Goal: Navigation & Orientation: Find specific page/section

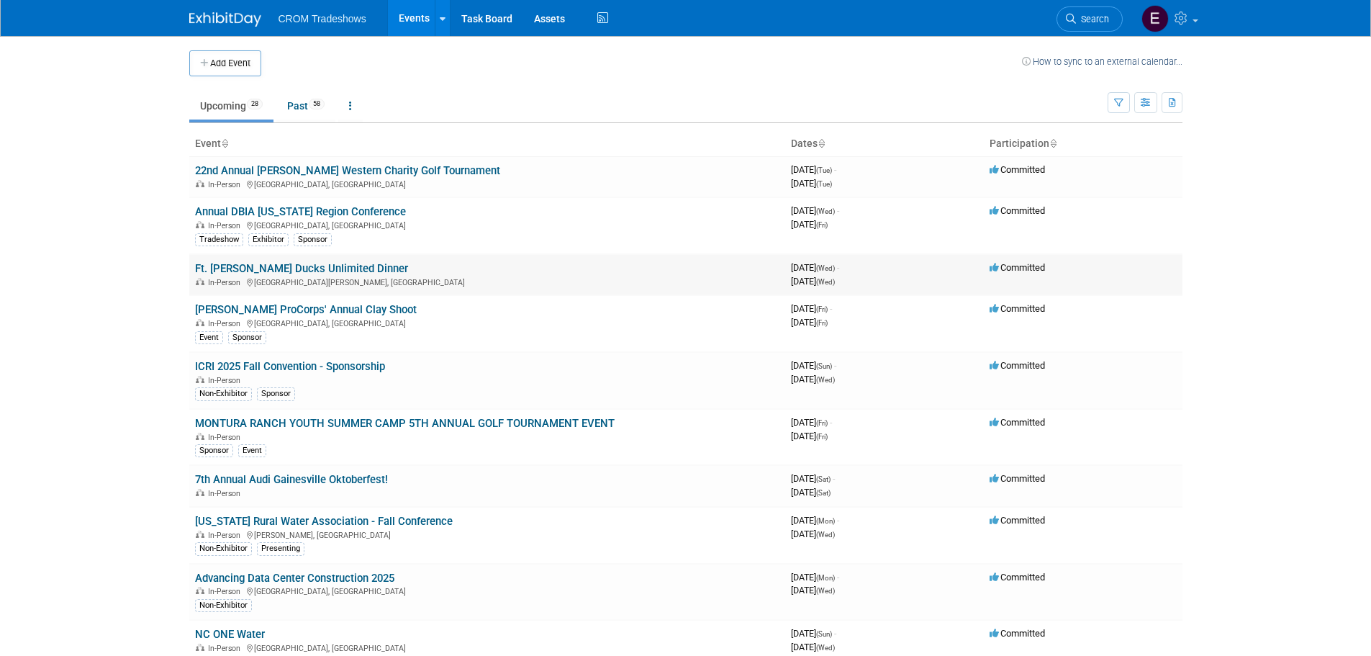
click at [523, 268] on td "Ft. Myers Ducks Unlimited Dinner In-Person Fort Myers, FL" at bounding box center [487, 274] width 596 height 41
click at [317, 273] on link "Ft. [PERSON_NAME] Ducks Unlimited Dinner" at bounding box center [301, 268] width 213 height 13
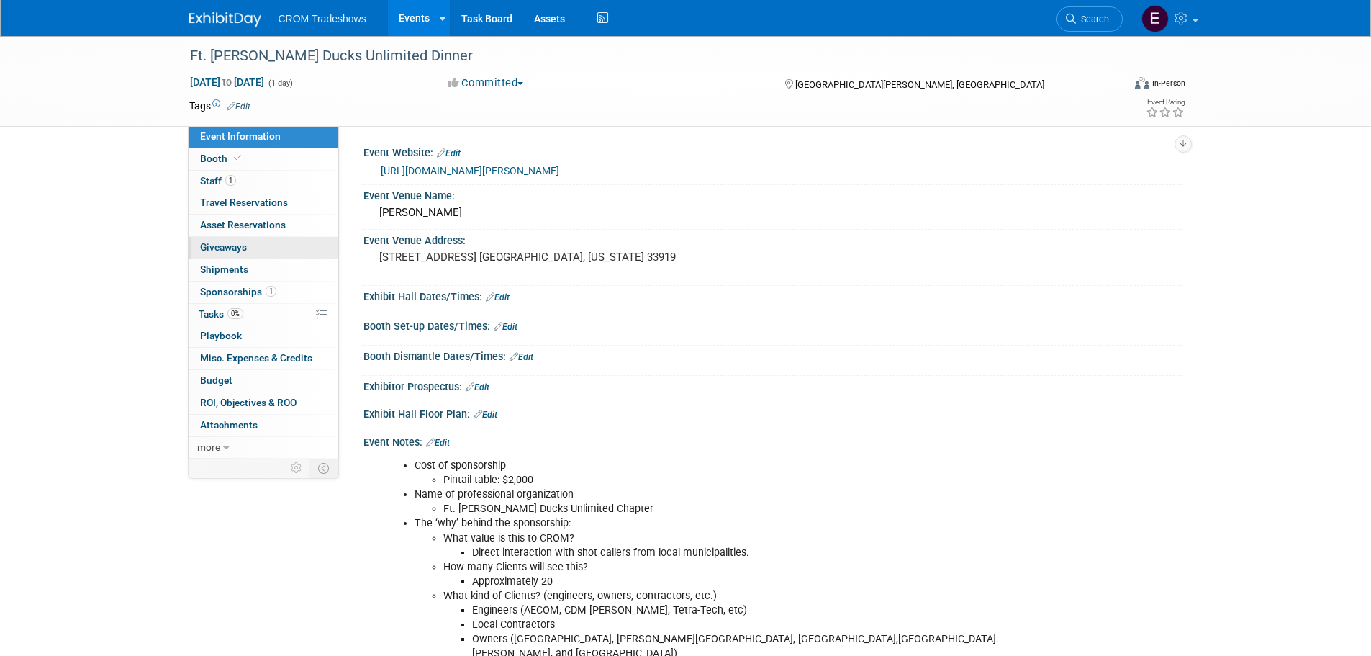
click at [284, 250] on link "0 Giveaways 0" at bounding box center [264, 248] width 150 height 22
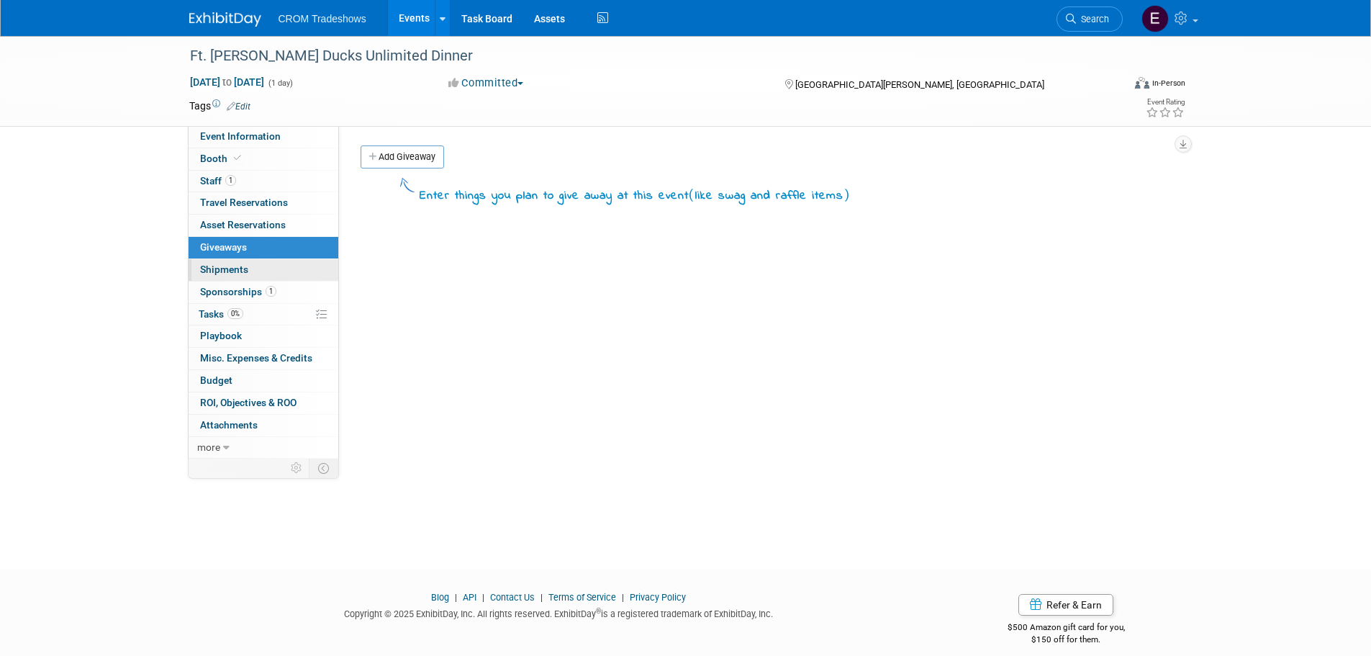
click at [275, 263] on link "0 Shipments 0" at bounding box center [264, 270] width 150 height 22
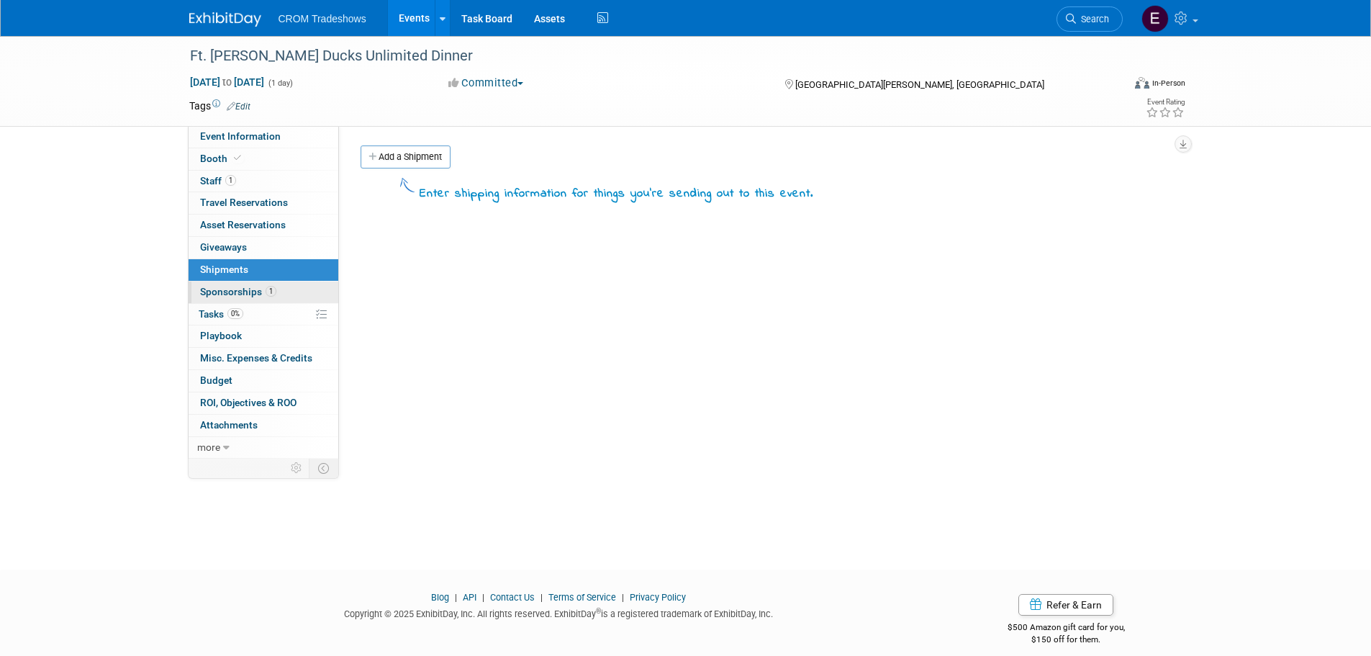
click at [268, 290] on span "1" at bounding box center [271, 291] width 11 height 11
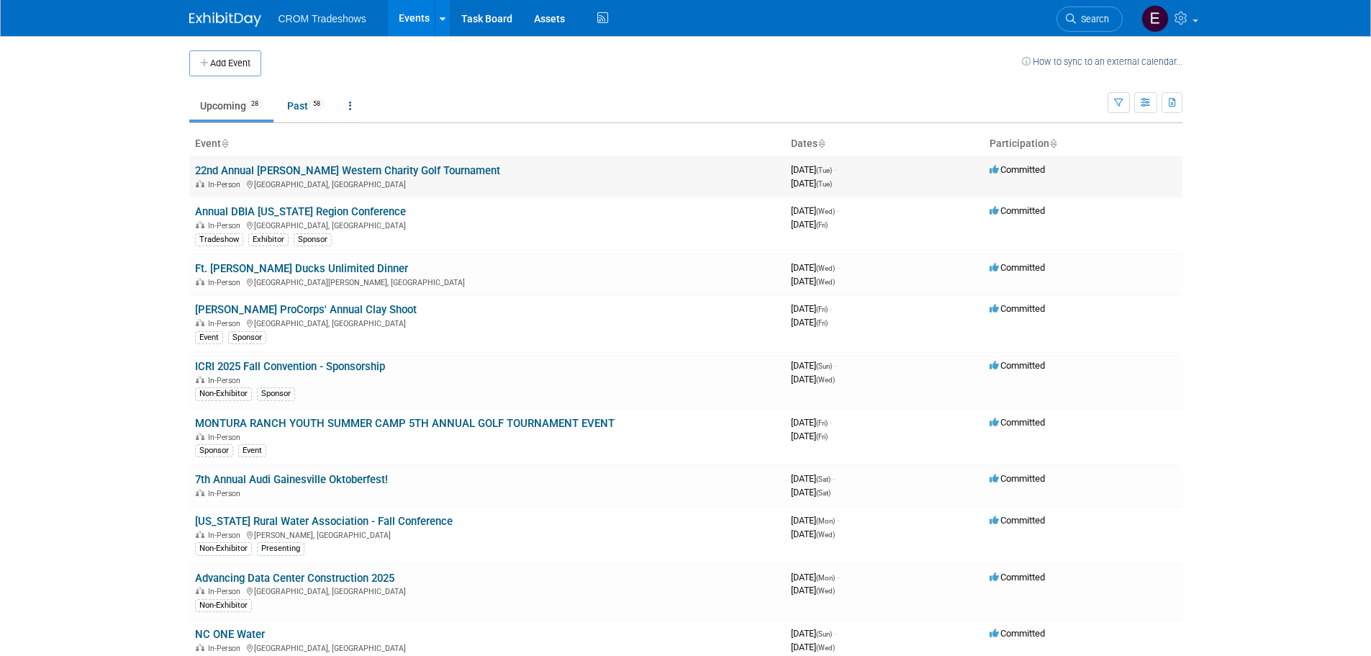
click at [296, 167] on link "22nd Annual [PERSON_NAME] Western Charity Golf Tournament" at bounding box center [347, 170] width 305 height 13
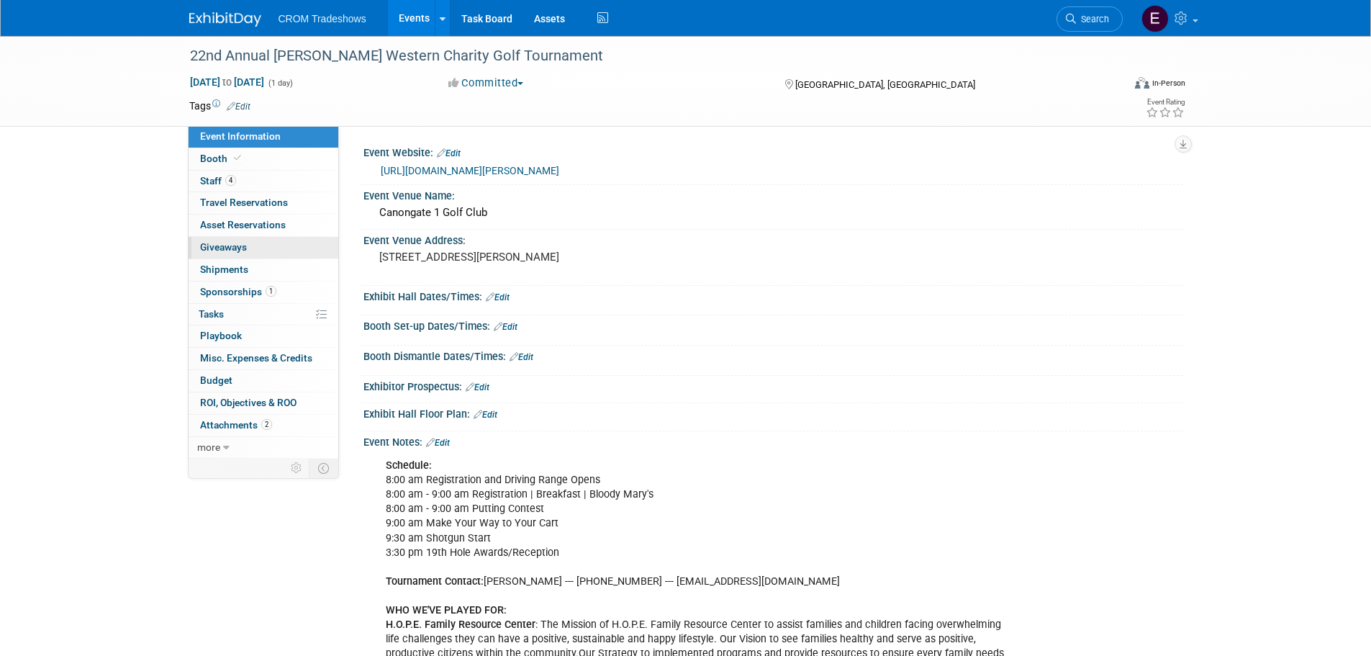
click at [227, 251] on span "Giveaways 0" at bounding box center [223, 247] width 47 height 12
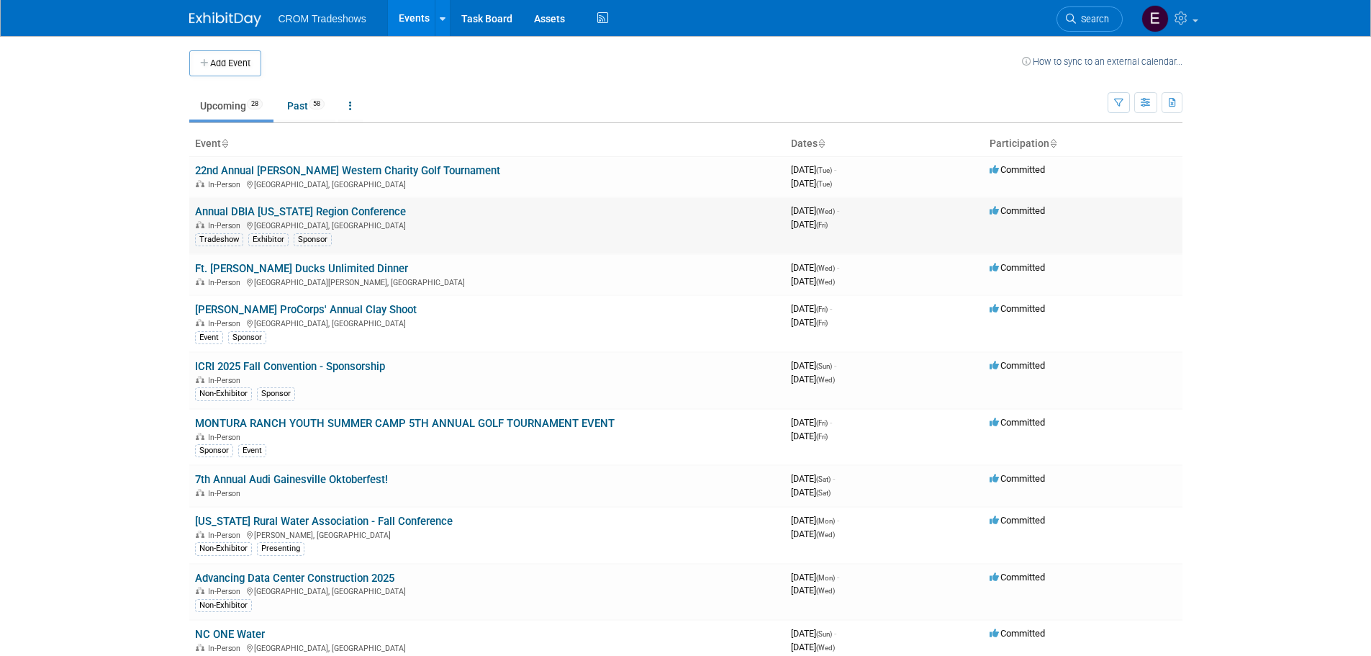
click at [321, 210] on link "Annual DBIA Florida Region Conference" at bounding box center [300, 211] width 211 height 13
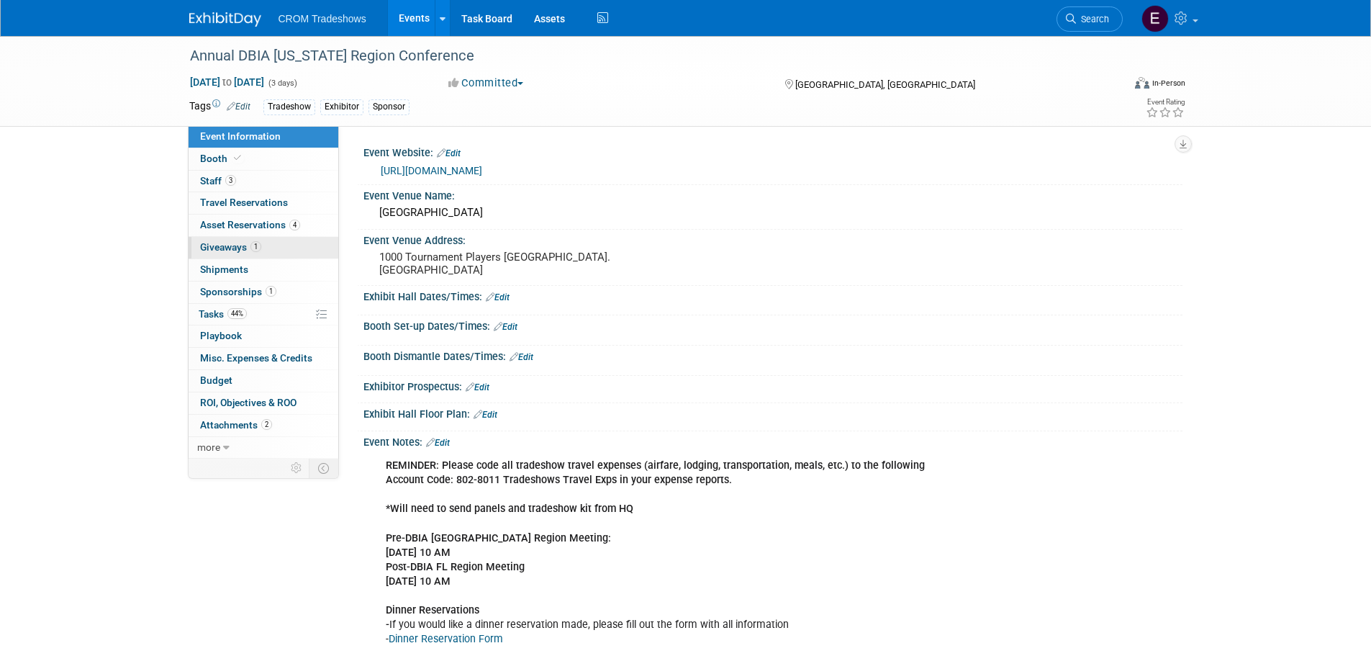
click at [255, 246] on span "1" at bounding box center [255, 246] width 11 height 11
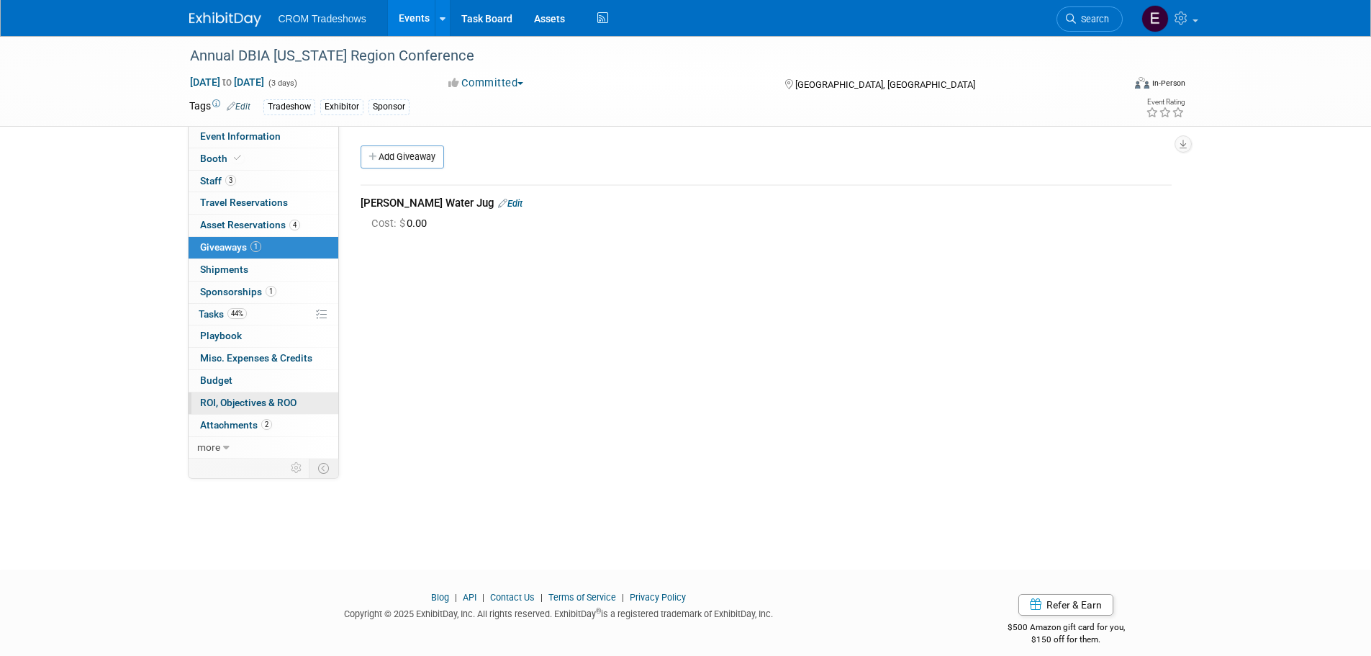
click at [284, 397] on span "ROI, Objectives & ROO 0" at bounding box center [248, 403] width 96 height 12
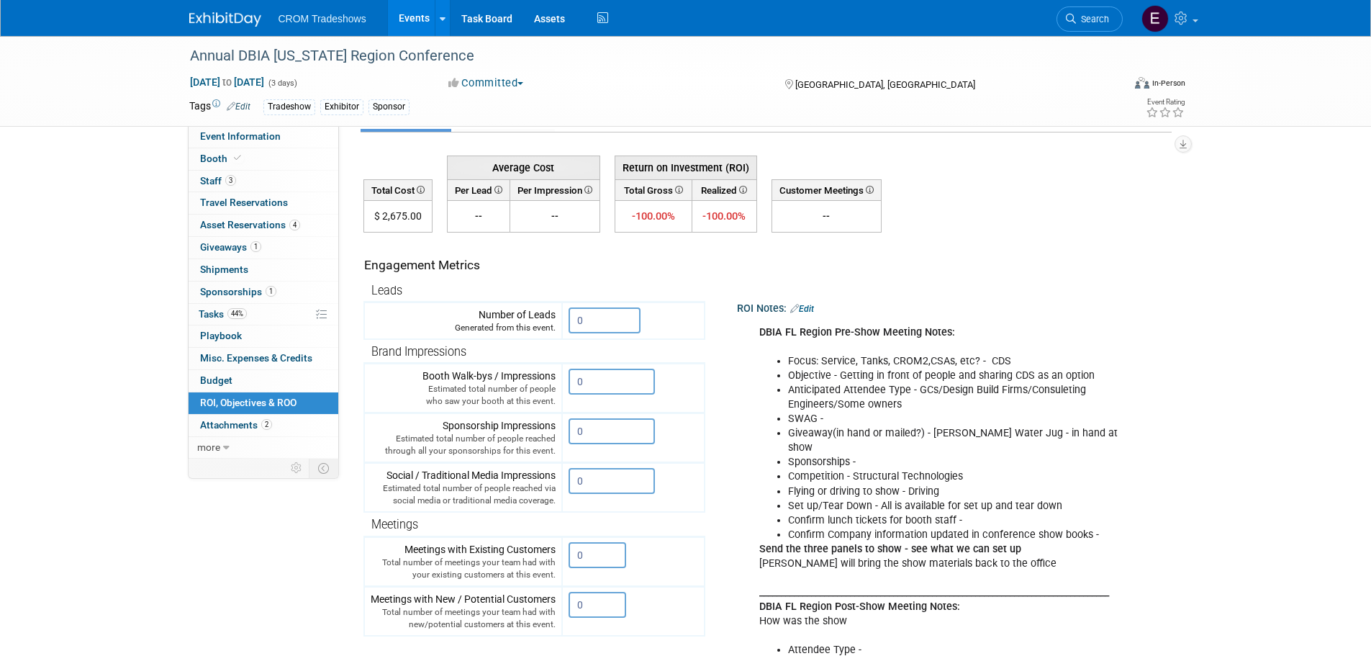
scroll to position [72, 0]
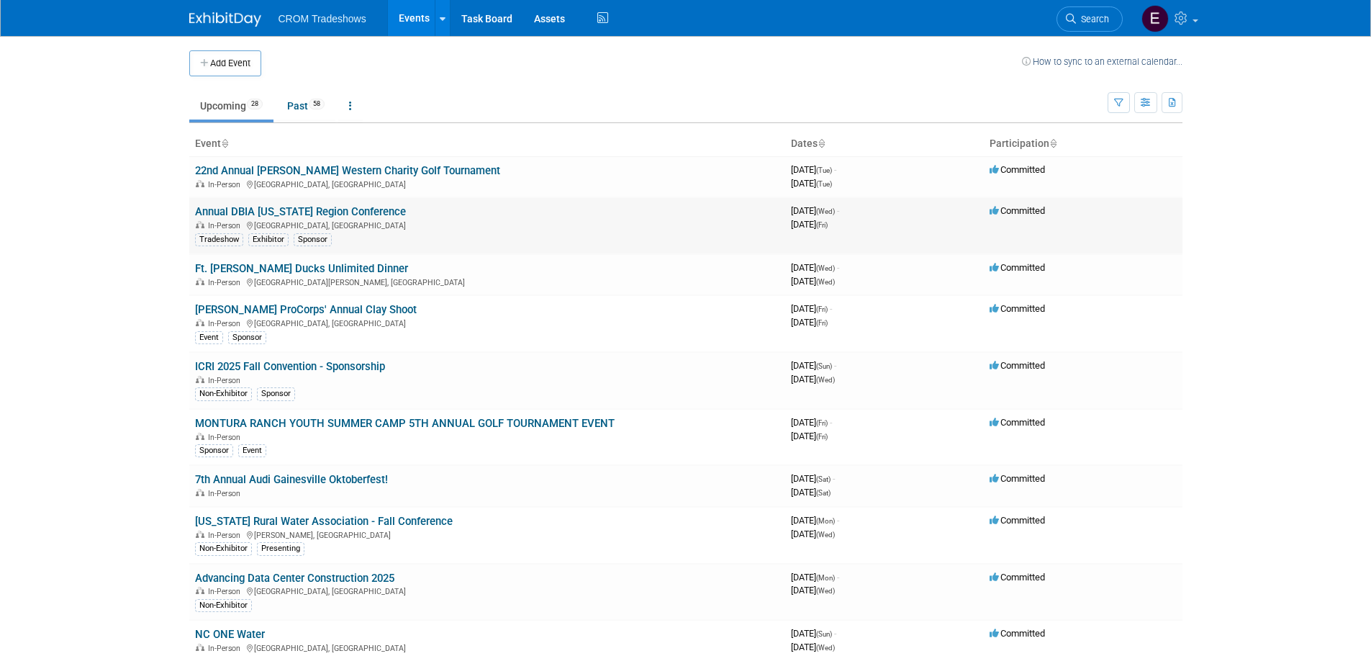
click at [299, 211] on link "Annual DBIA [US_STATE] Region Conference" at bounding box center [300, 211] width 211 height 13
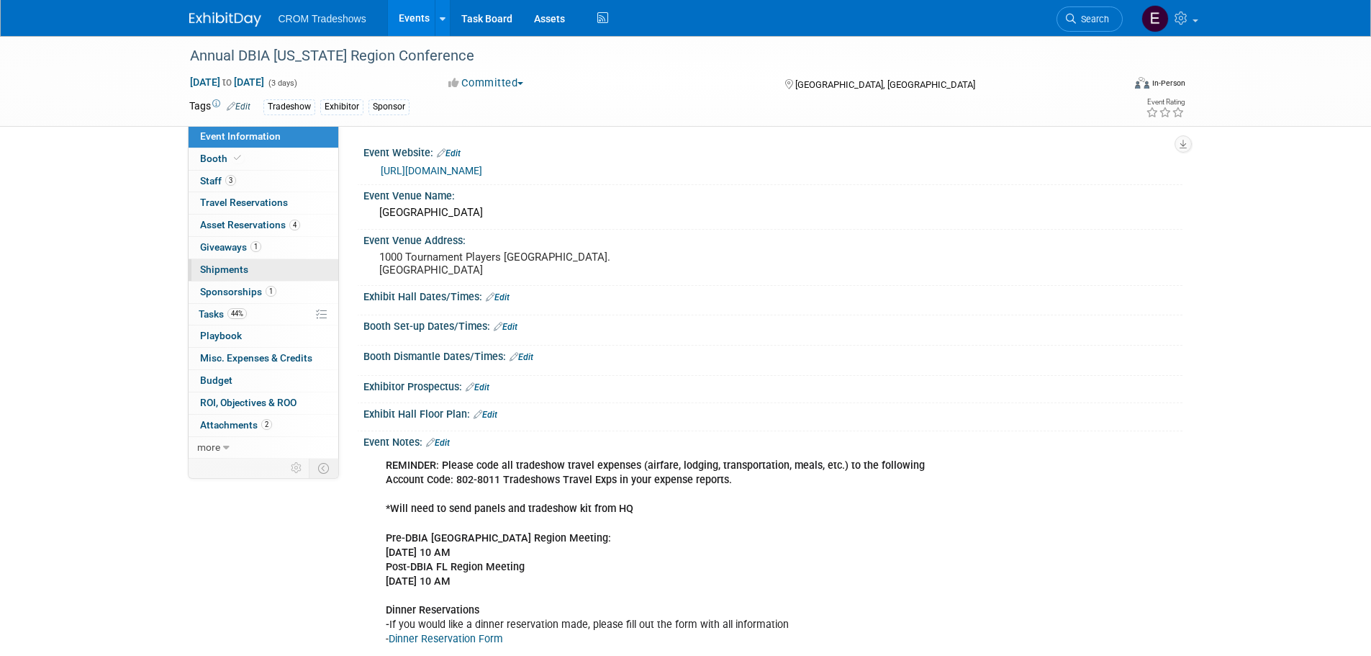
click at [214, 268] on span "Shipments 0" at bounding box center [224, 269] width 48 height 12
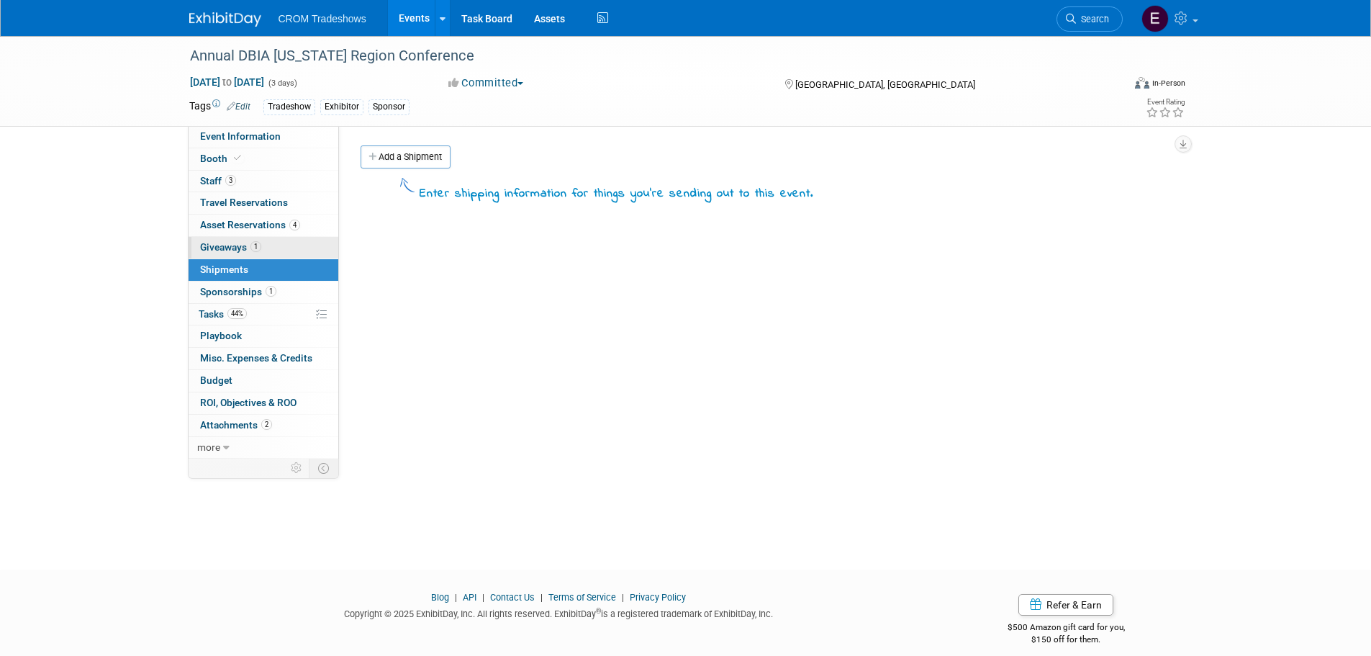
click at [240, 248] on span "Giveaways 1" at bounding box center [230, 247] width 61 height 12
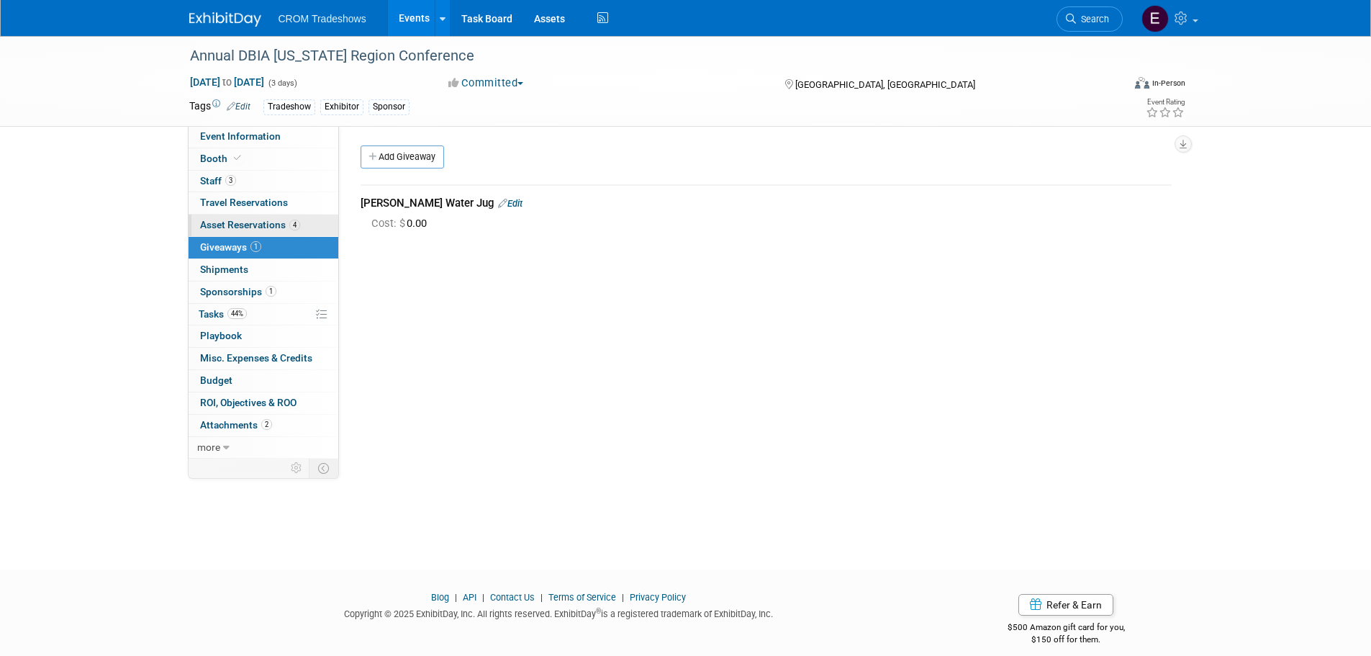
click at [246, 217] on link "4 Asset Reservations 4" at bounding box center [264, 226] width 150 height 22
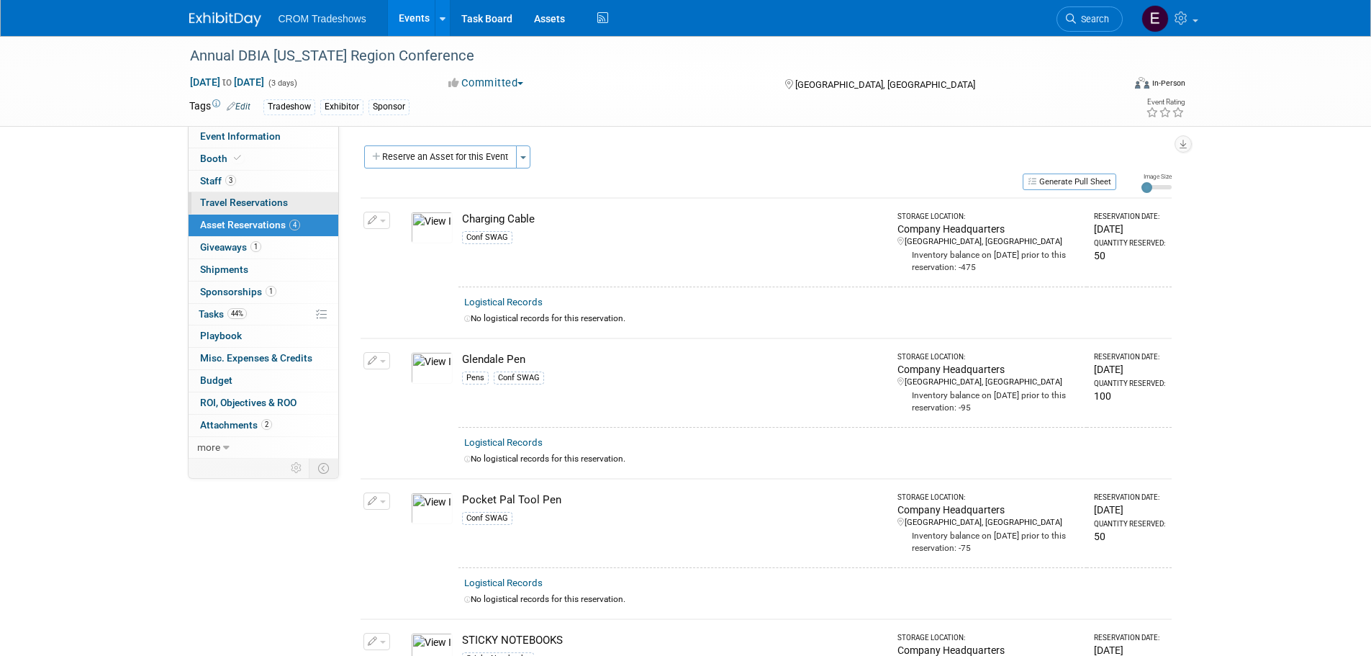
click at [206, 202] on span "Travel Reservations 0" at bounding box center [244, 203] width 88 height 12
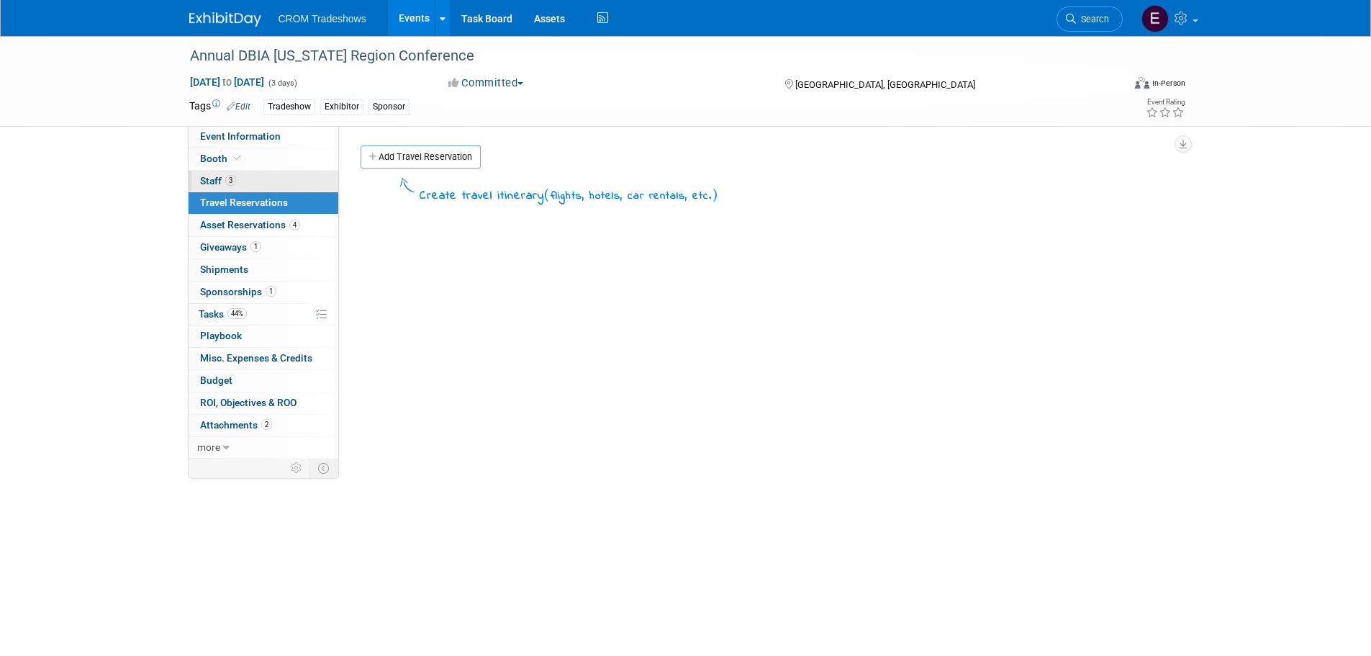
click at [221, 175] on span "Staff 3" at bounding box center [218, 181] width 36 height 12
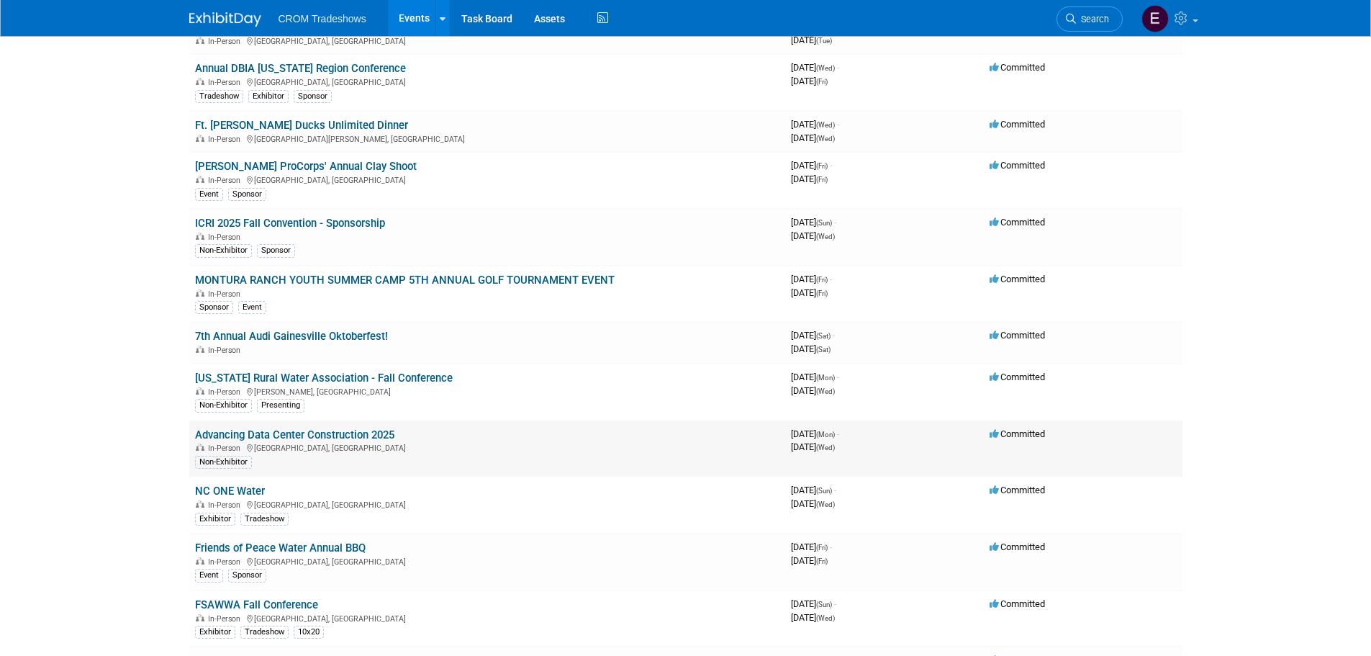
scroll to position [144, 0]
click at [336, 165] on link "[PERSON_NAME] ProCorps' Annual Clay Shoot" at bounding box center [306, 165] width 222 height 13
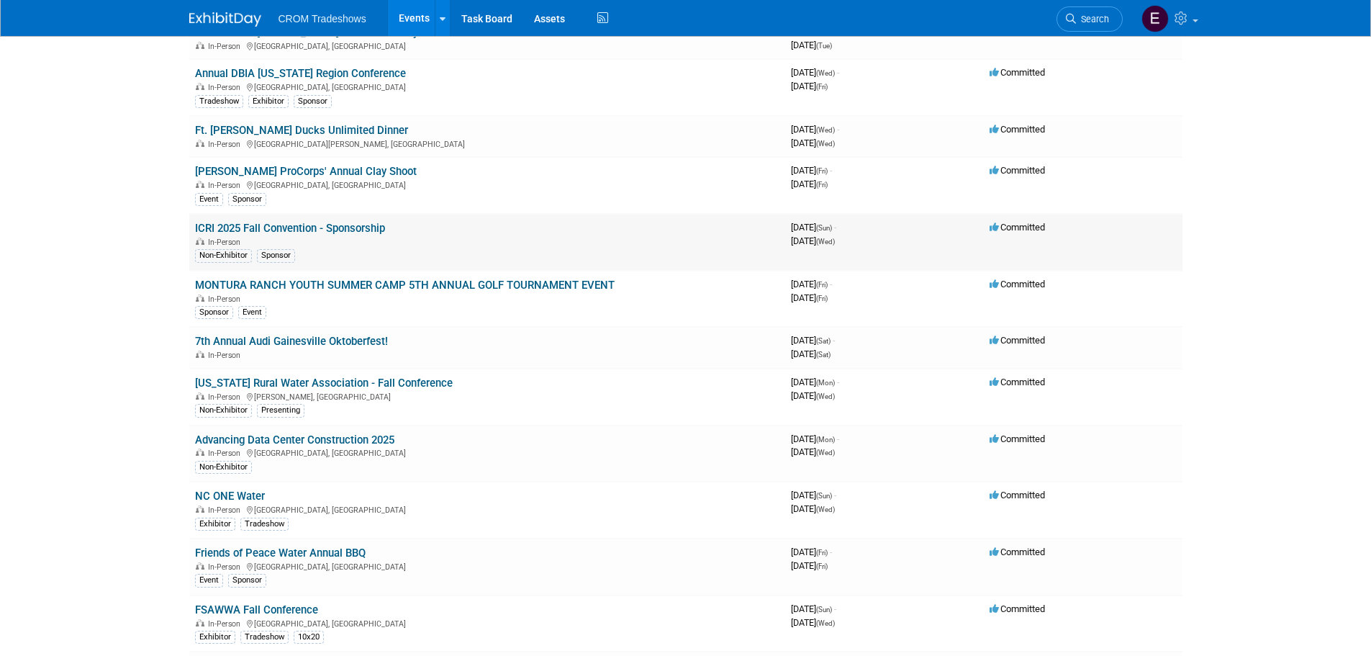
click at [318, 228] on link "ICRI 2025 Fall Convention - Sponsorship" at bounding box center [290, 228] width 190 height 13
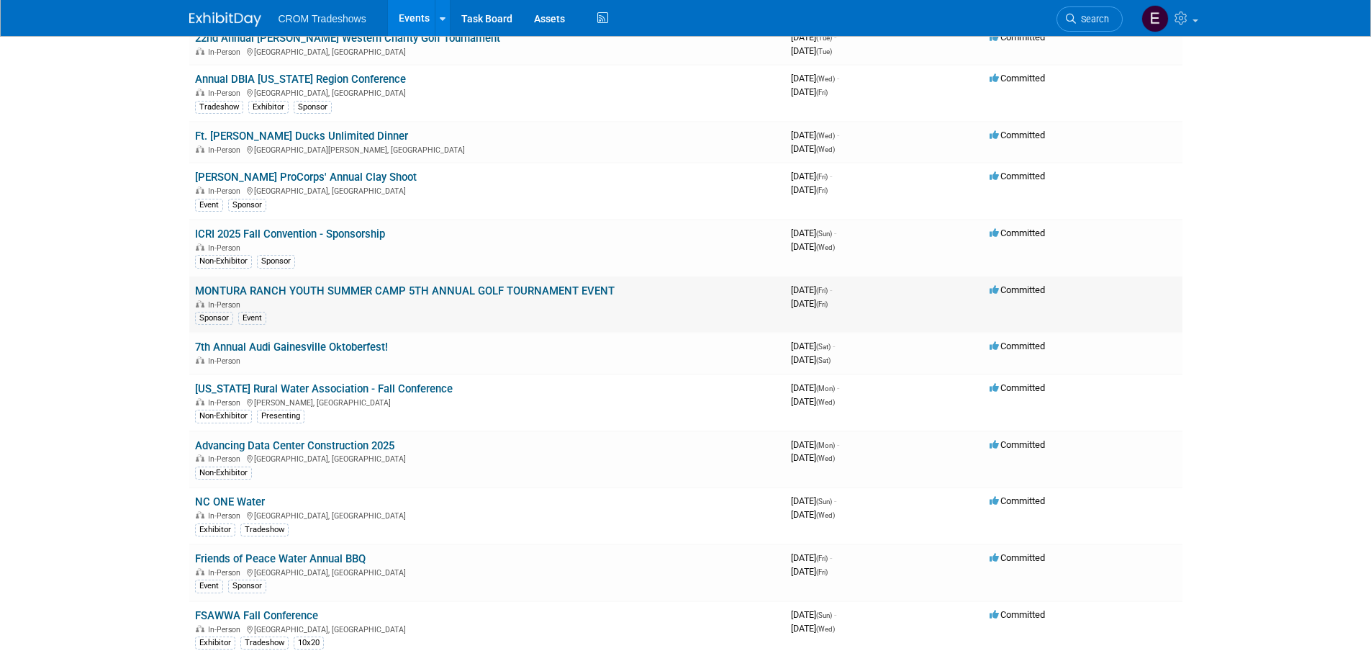
click at [301, 291] on link "MONTURA RANCH YOUTH SUMMER CAMP 5TH ANNUAL GOLF TOURNAMENT EVENT" at bounding box center [405, 290] width 420 height 13
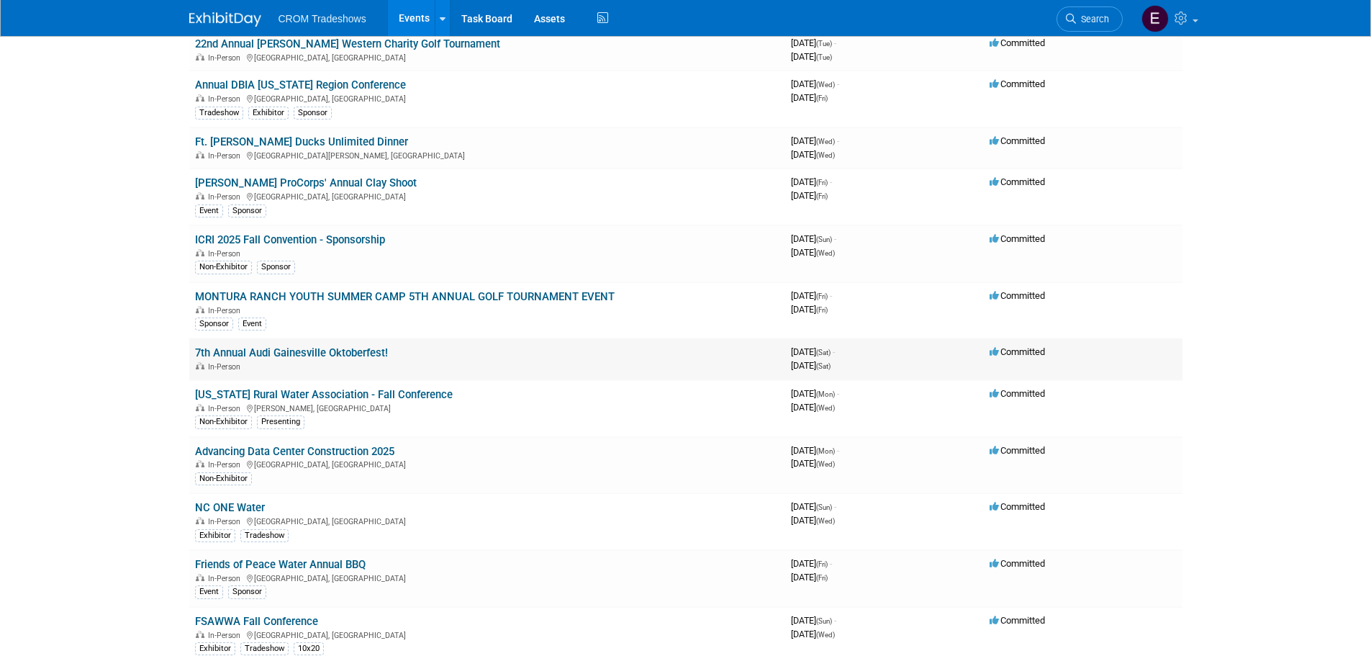
click at [320, 351] on link "7th Annual Audi Gainesville Oktoberfest!" at bounding box center [291, 352] width 193 height 13
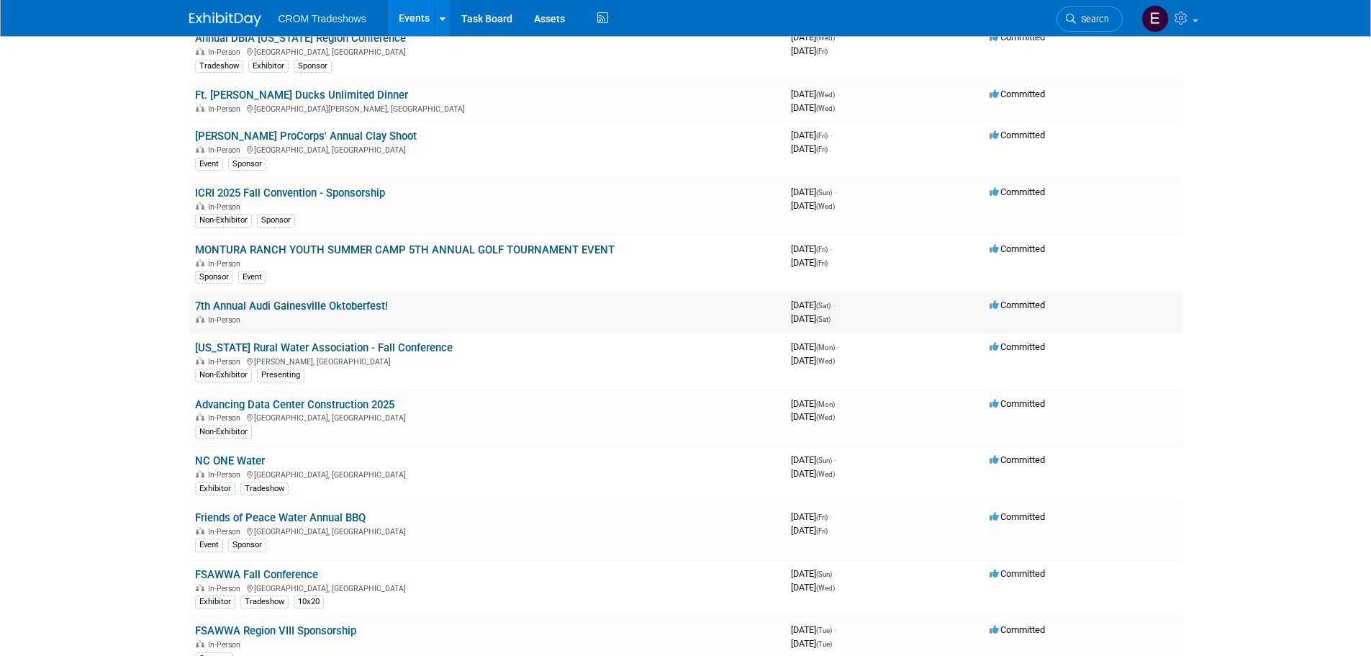
scroll to position [199, 0]
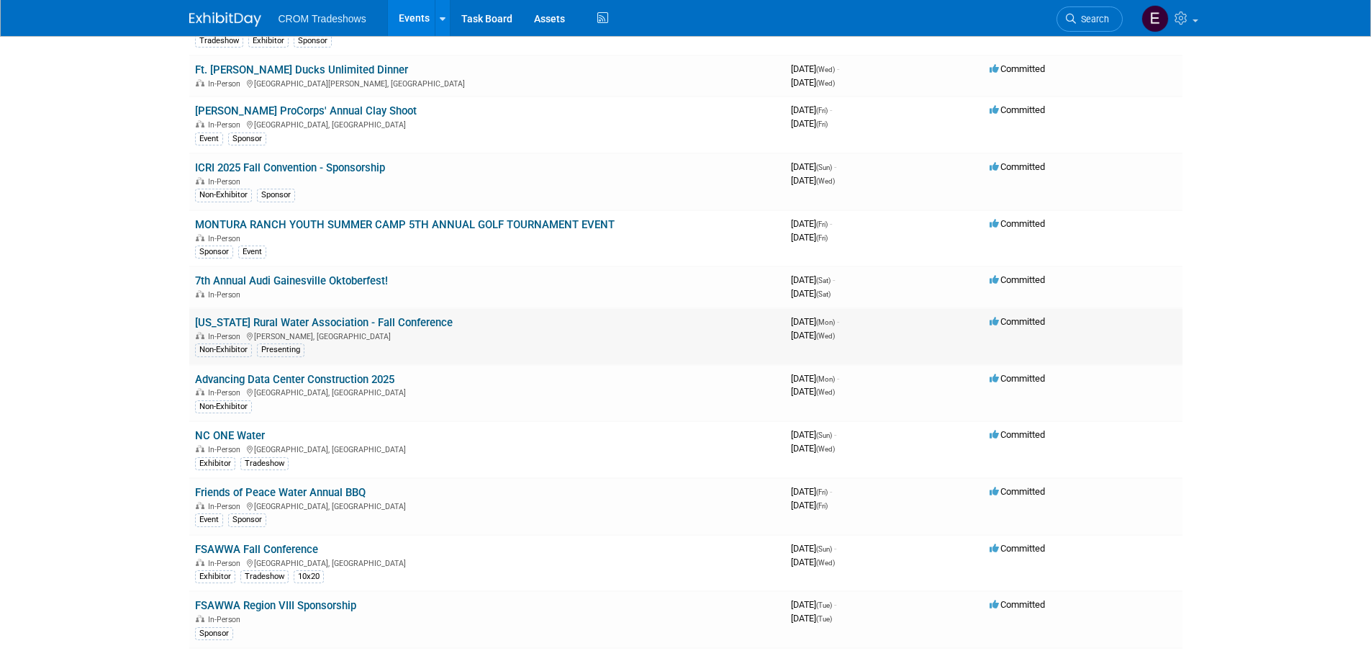
click at [344, 325] on link "[US_STATE] Rural Water Association - Fall Conference" at bounding box center [324, 322] width 258 height 13
click at [338, 381] on link "Advancing Data Center Construction 2025" at bounding box center [294, 379] width 199 height 13
click at [251, 437] on link "NC ONE Water" at bounding box center [230, 435] width 70 height 13
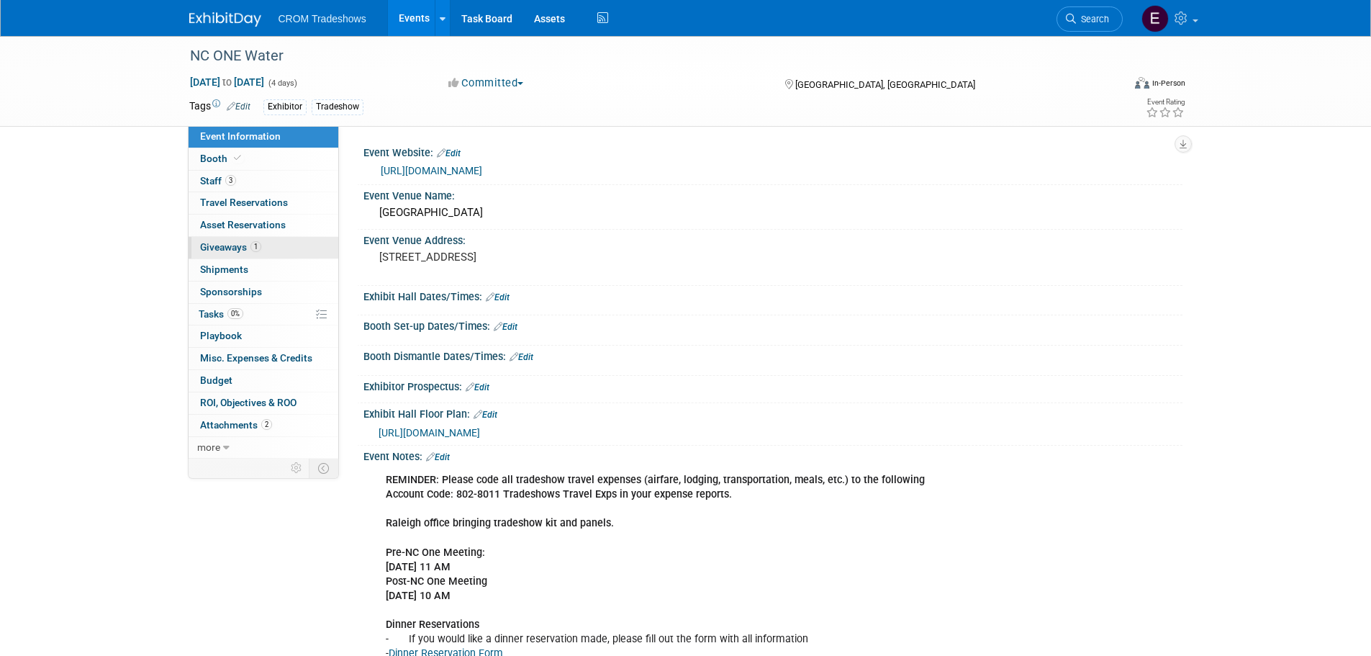
click at [226, 246] on span "Giveaways 1" at bounding box center [230, 247] width 61 height 12
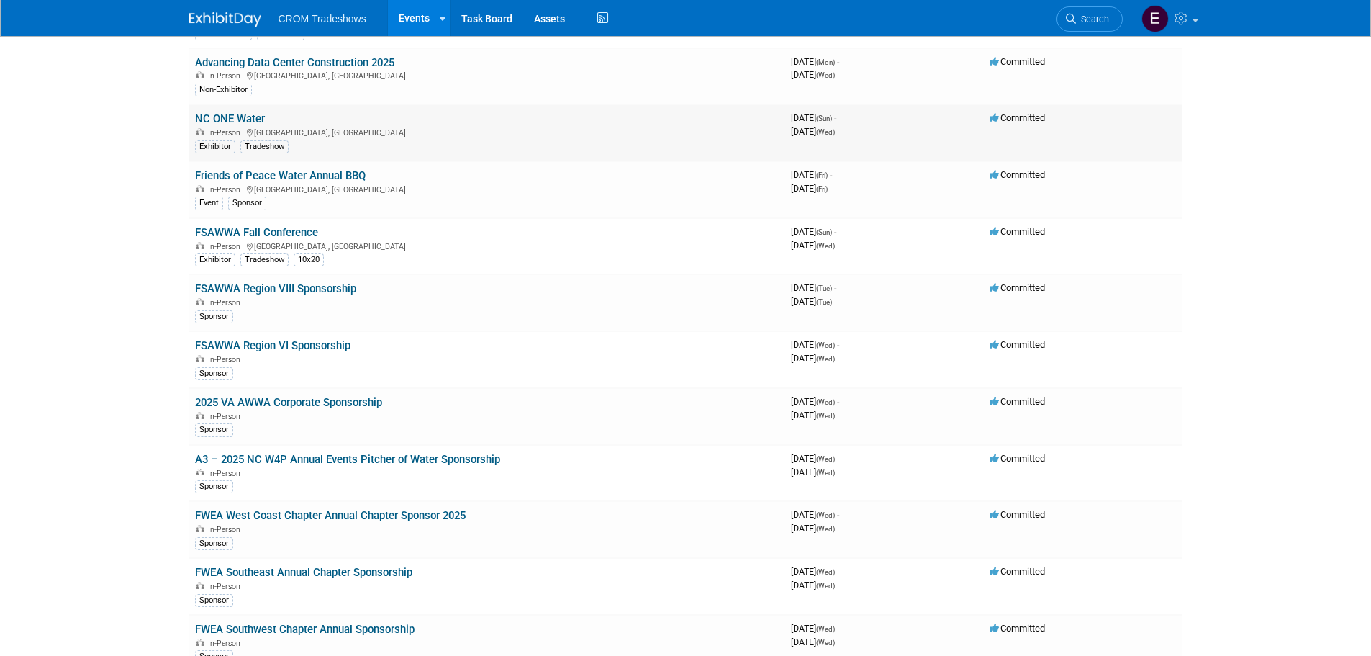
scroll to position [559, 0]
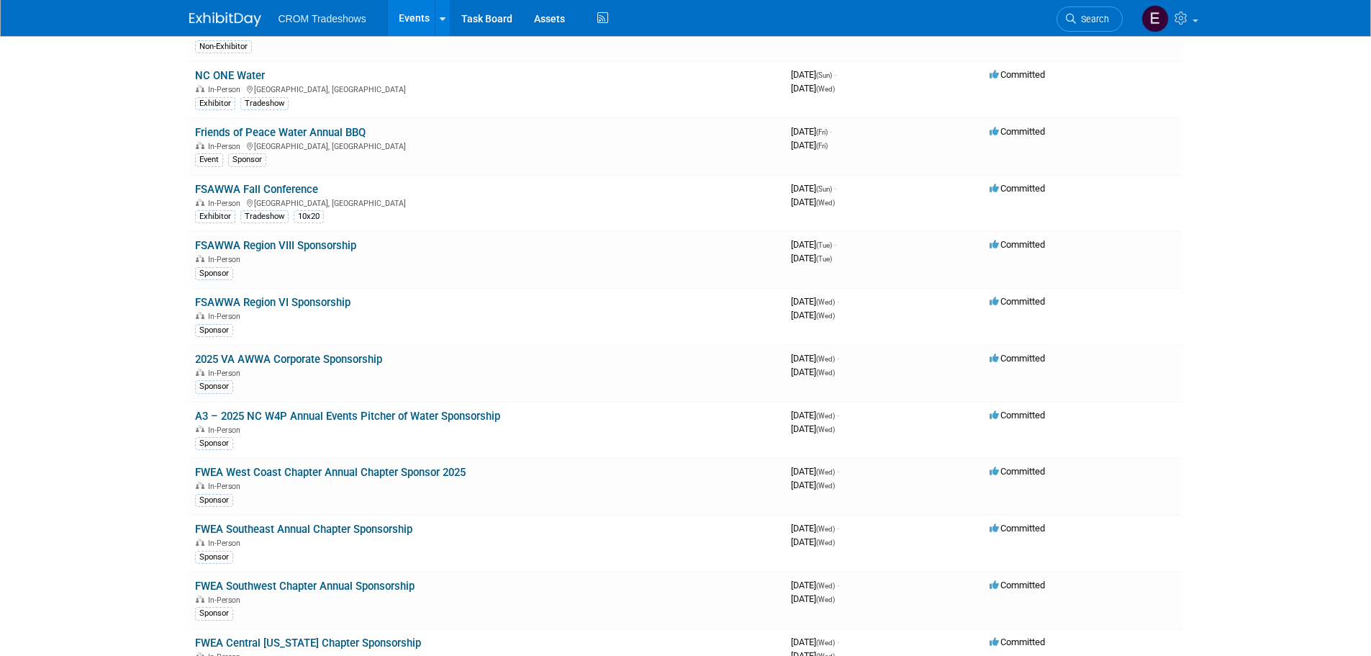
click at [258, 131] on link "Friends of Peace Water Annual BBQ" at bounding box center [280, 132] width 171 height 13
